Goal: Find specific page/section: Find specific page/section

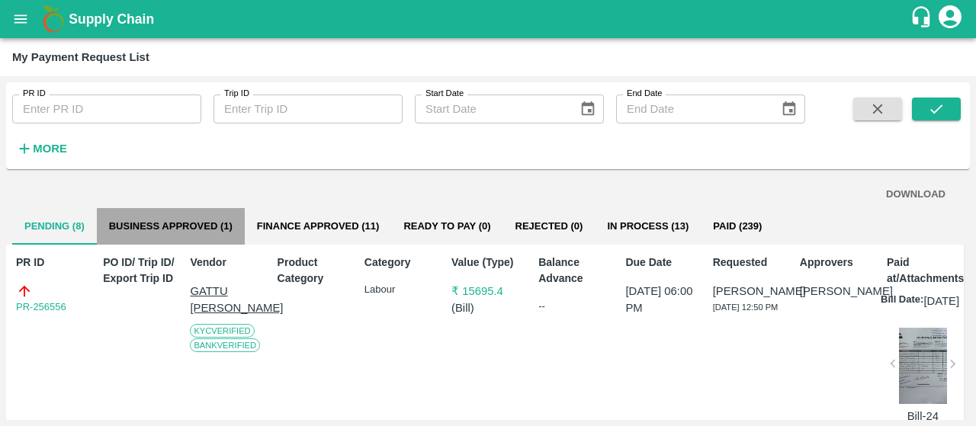
click at [131, 217] on button "Business Approved (1)" at bounding box center [171, 226] width 148 height 37
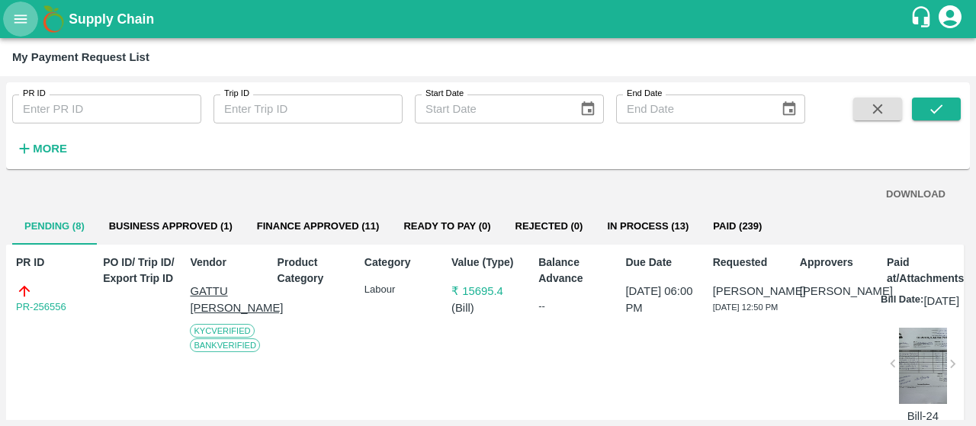
click at [15, 14] on icon "open drawer" at bounding box center [20, 19] width 17 height 17
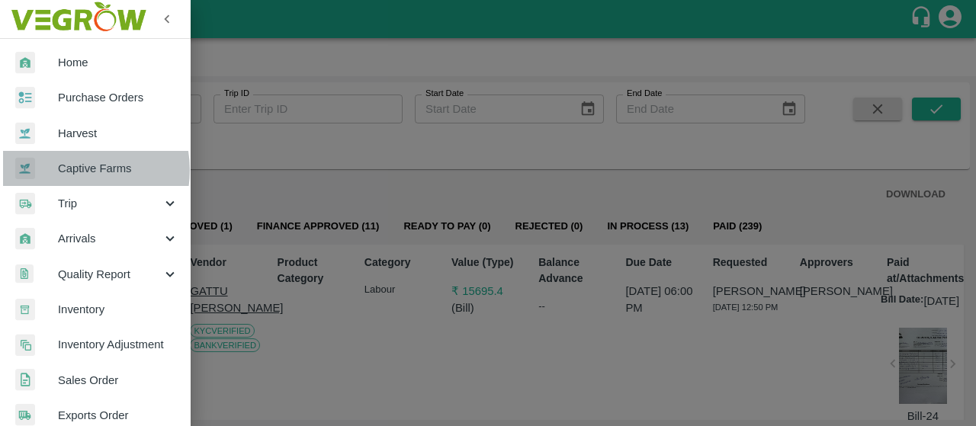
click at [74, 170] on span "Captive Farms" at bounding box center [118, 168] width 120 height 17
